Goal: Navigation & Orientation: Go to known website

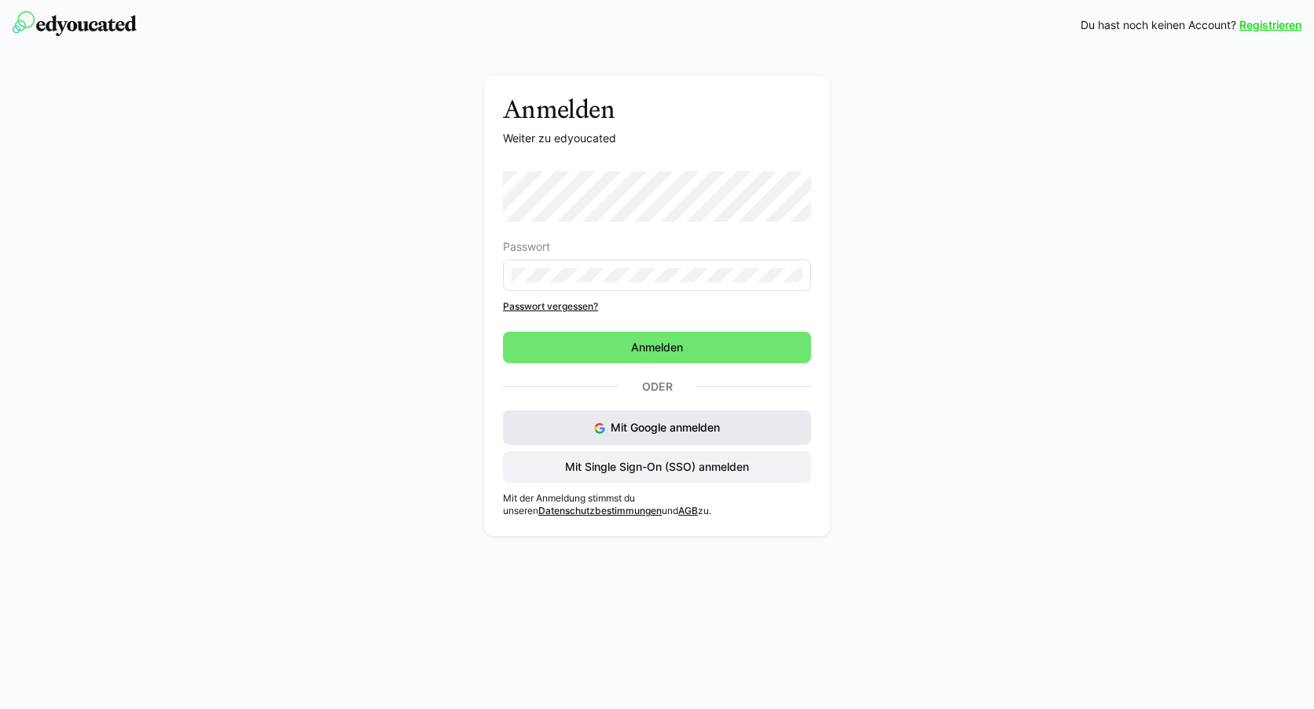
click at [639, 458] on div "Mit Google anmelden Mit Single Sign-On (SSO) anmelden" at bounding box center [657, 446] width 308 height 72
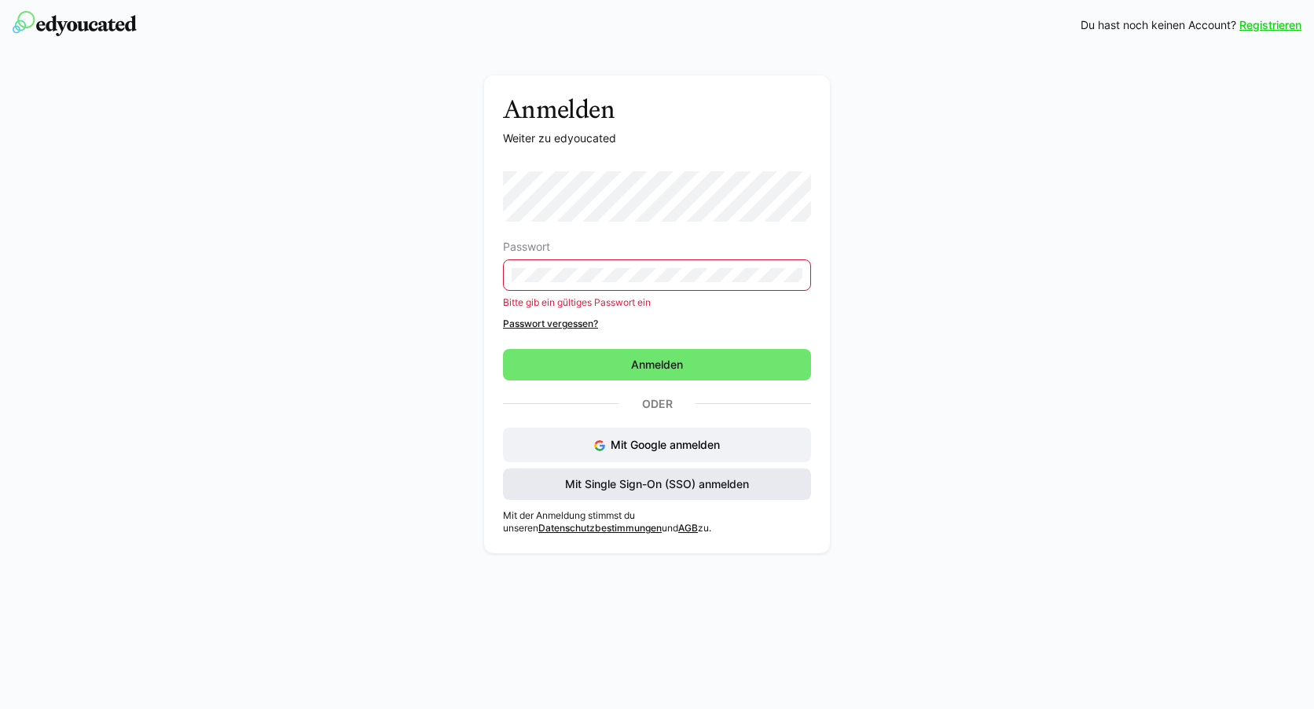
click at [649, 489] on span "Mit Single Sign-On (SSO) anmelden" at bounding box center [657, 484] width 189 height 16
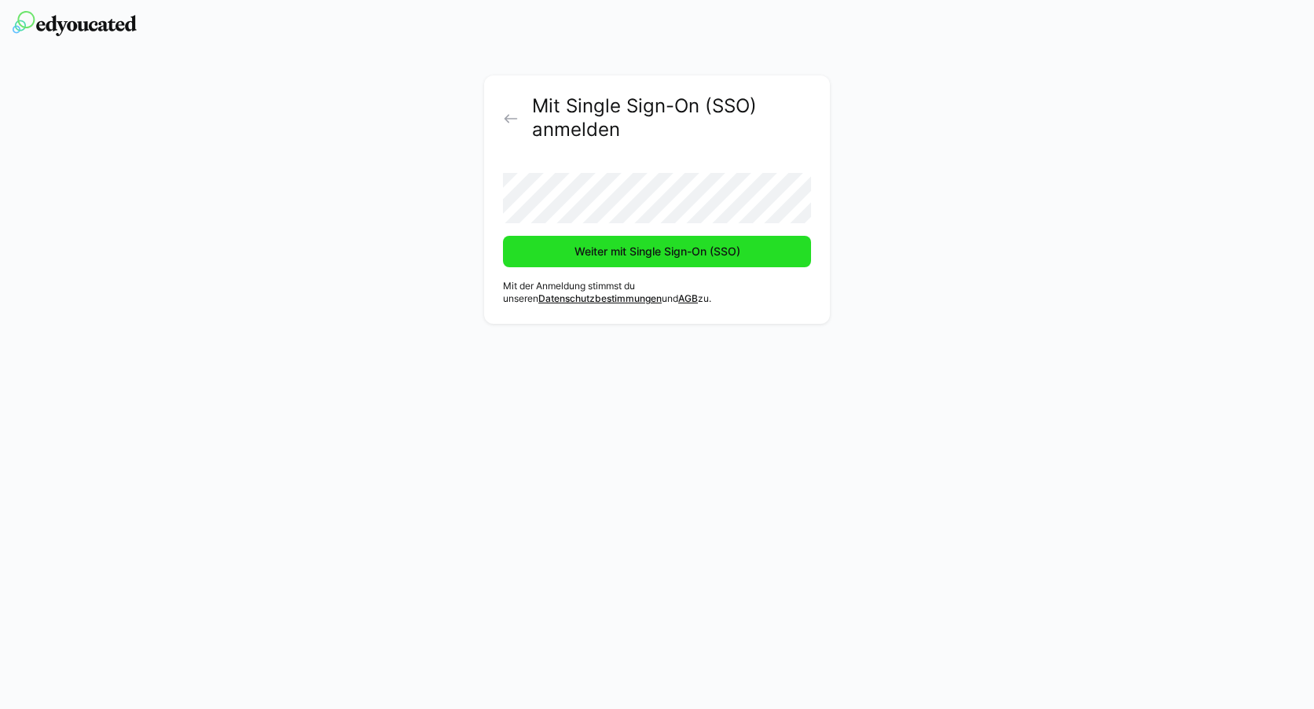
click at [630, 255] on span "Weiter mit Single Sign-On (SSO)" at bounding box center [657, 252] width 171 height 16
